Goal: Transaction & Acquisition: Purchase product/service

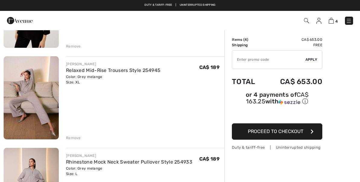
scroll to position [205, 0]
click at [23, 71] on img at bounding box center [31, 97] width 55 height 83
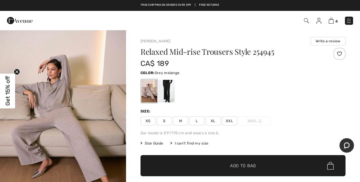
scroll to position [5, 0]
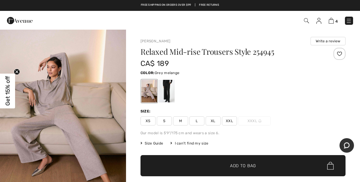
click at [24, 71] on img "1 / 7" at bounding box center [63, 118] width 126 height 189
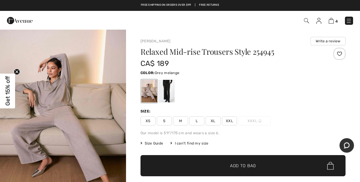
click at [24, 71] on img "1 / 7" at bounding box center [63, 119] width 126 height 189
click at [23, 74] on img "1 / 7" at bounding box center [63, 119] width 126 height 189
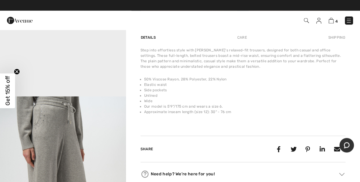
scroll to position [379, 0]
